Goal: Check status: Check status

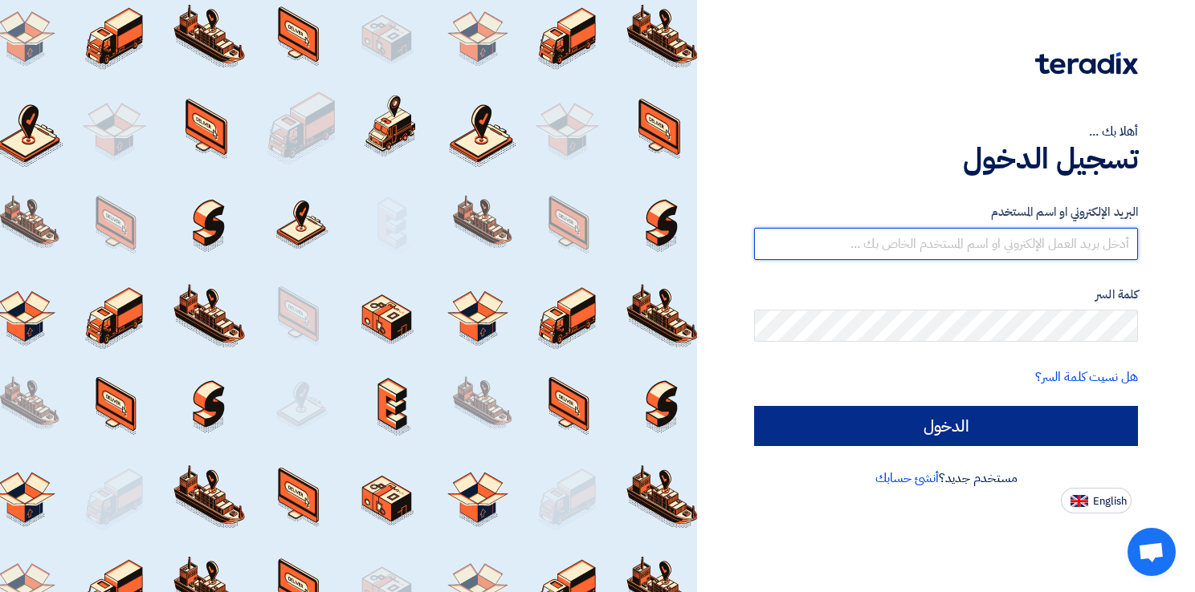
type input "[EMAIL_ADDRESS][DOMAIN_NAME]"
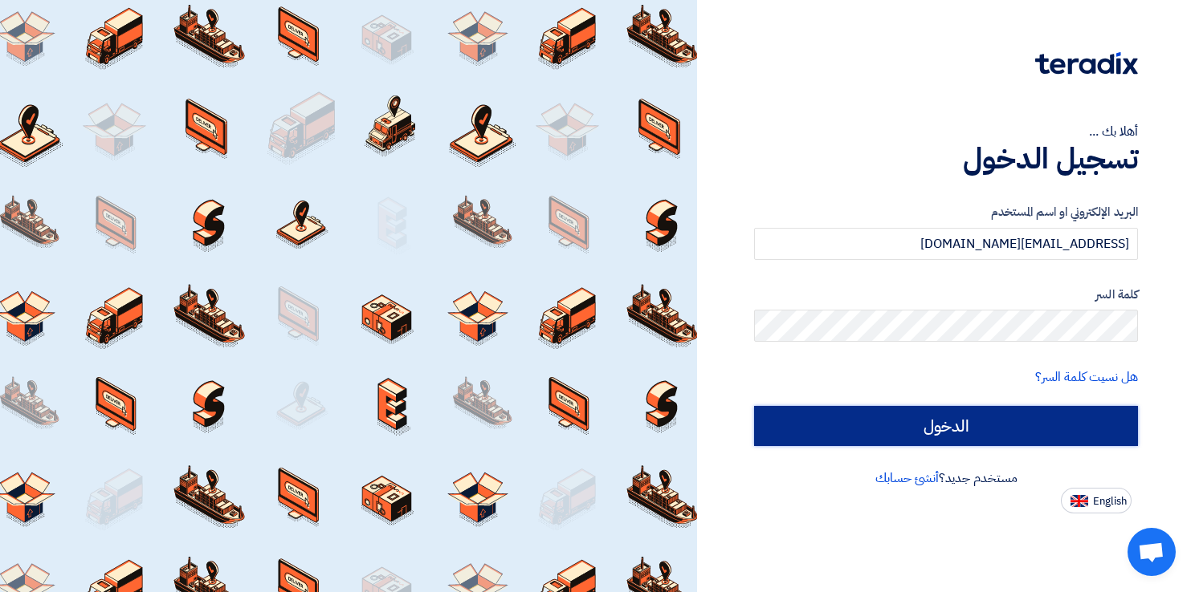
click at [897, 425] on input "الدخول" at bounding box center [946, 426] width 384 height 40
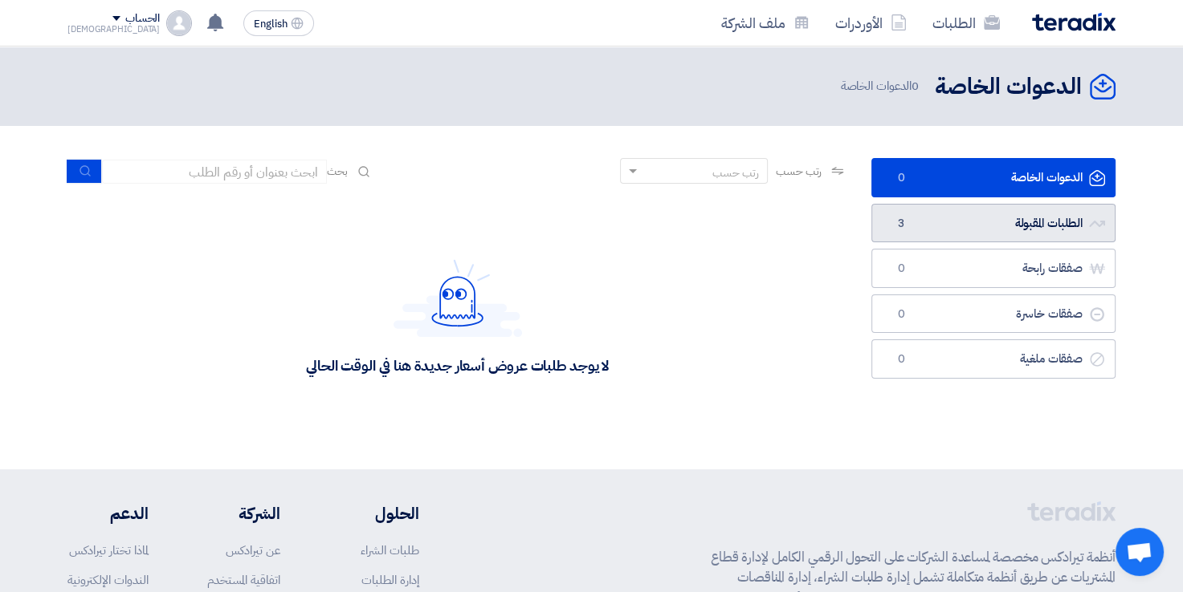
click at [965, 226] on link "الطلبات المقبولة الطلبات المقبولة 3" at bounding box center [993, 223] width 244 height 39
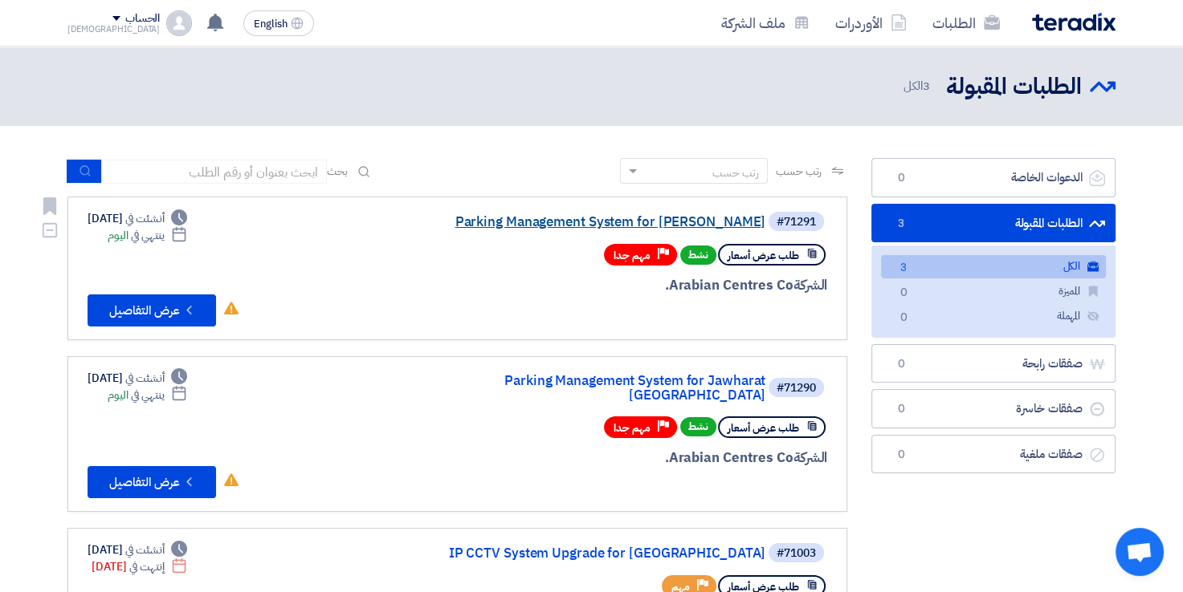
click at [520, 224] on link "Parking Management System for [PERSON_NAME]" at bounding box center [604, 222] width 321 height 14
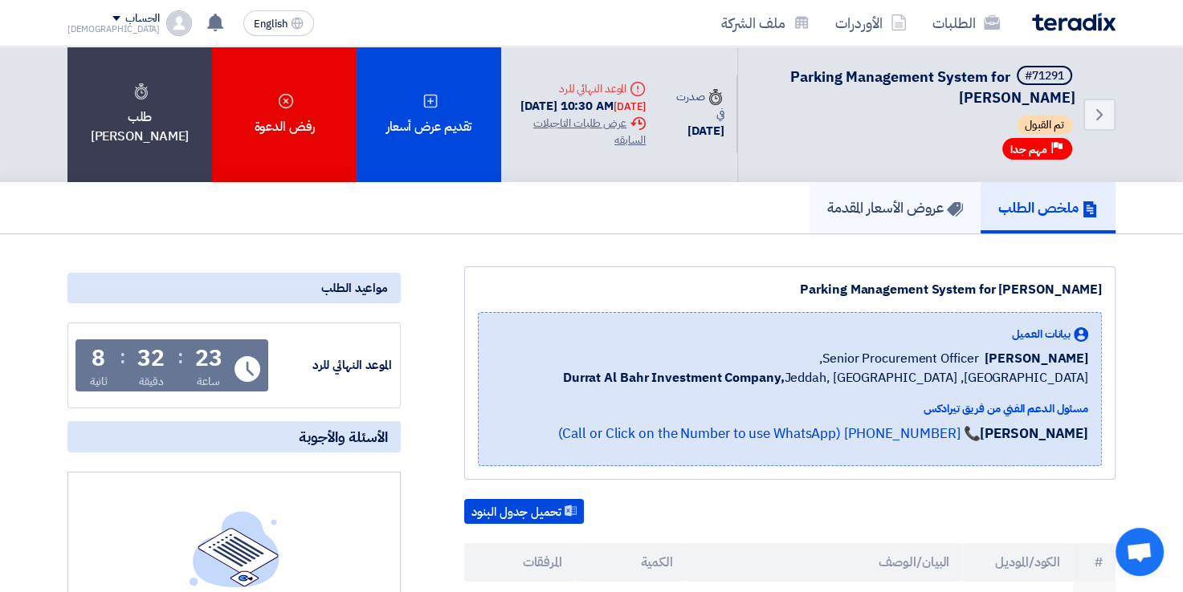
click at [874, 213] on h5 "عروض الأسعار المقدمة" at bounding box center [895, 207] width 136 height 18
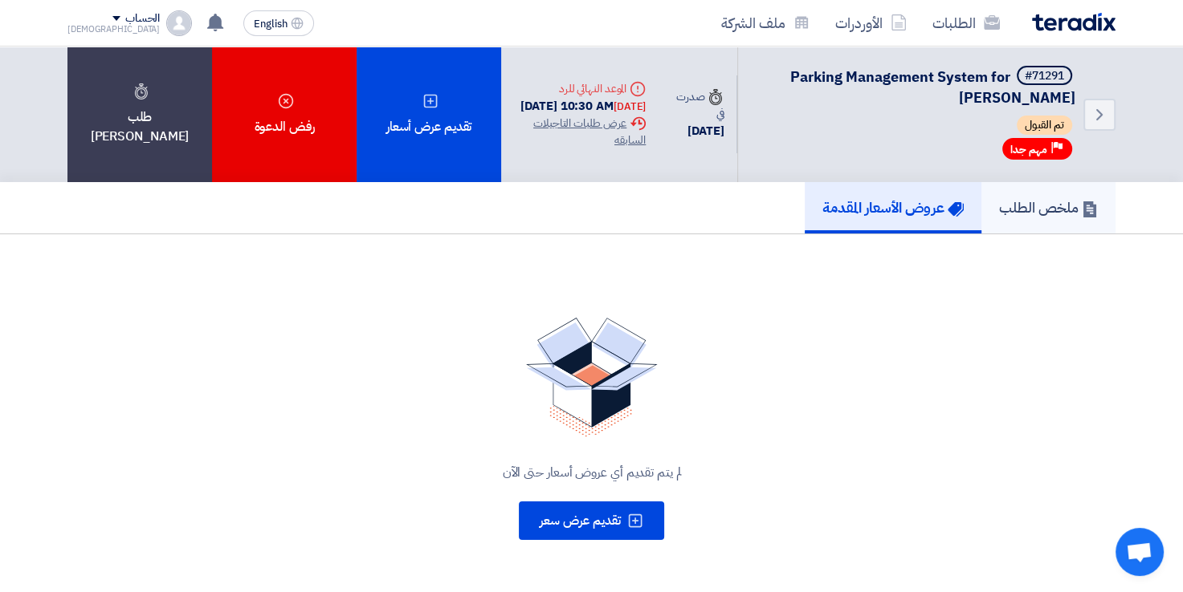
click at [1063, 211] on h5 "ملخص الطلب" at bounding box center [1048, 207] width 99 height 18
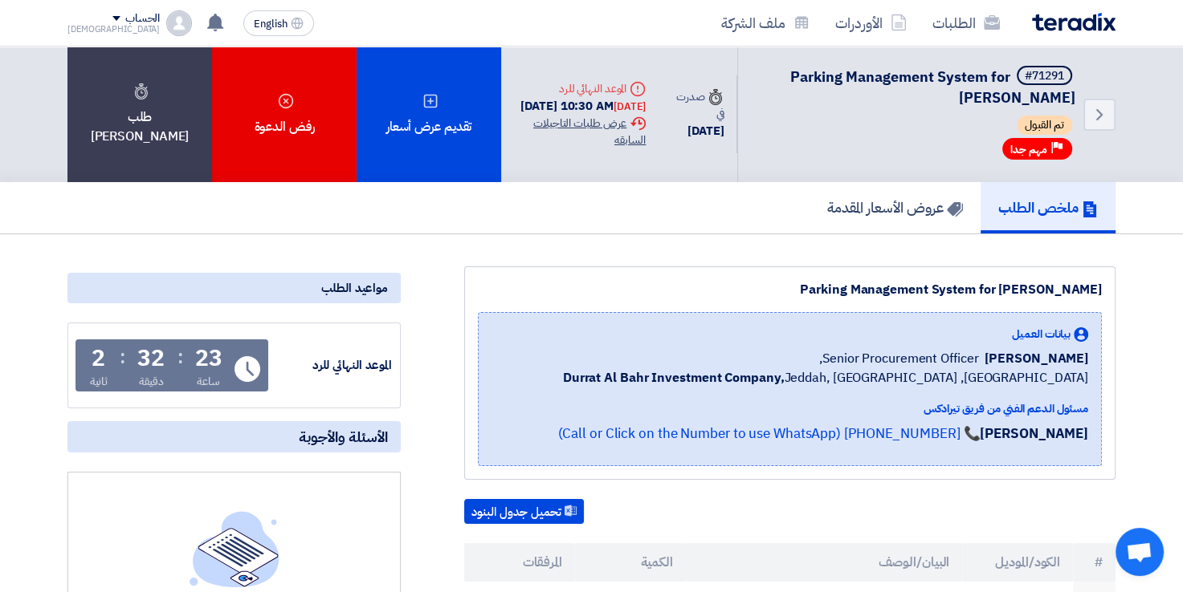
click at [593, 136] on div "Extension History عرض طلبات التاجيلات السابقه" at bounding box center [580, 132] width 132 height 34
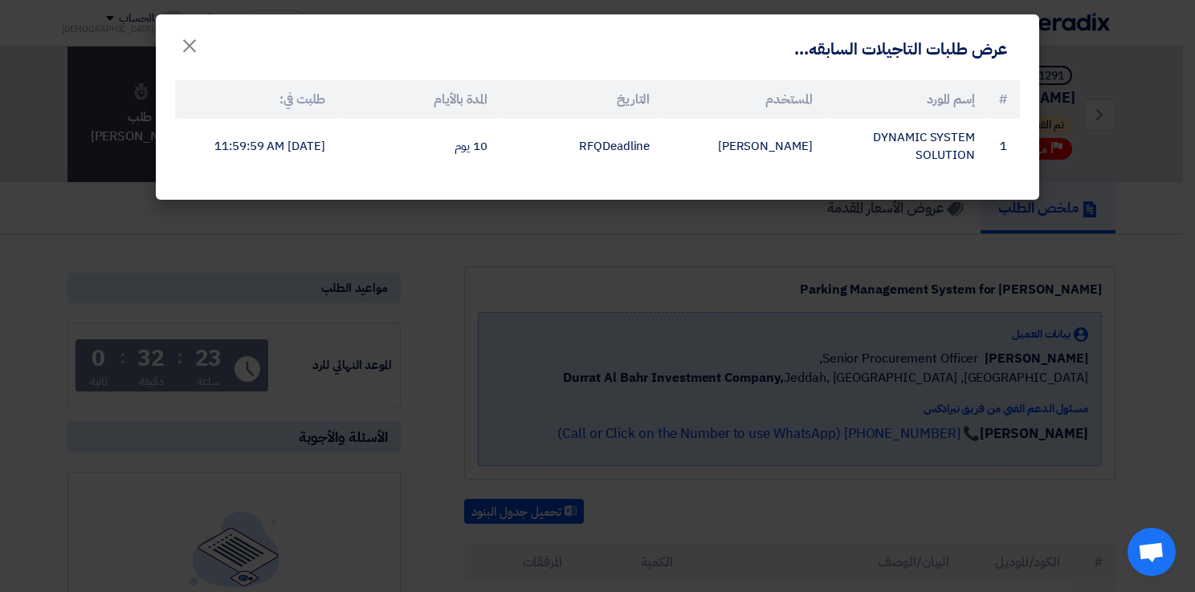
click at [495, 233] on modal-container "عرض طلبات التاجيلات السابقه... × # إسم المورد المستخدم التاريخ المدة بالأيام طل…" at bounding box center [597, 296] width 1195 height 592
